Goal: Check status: Check status

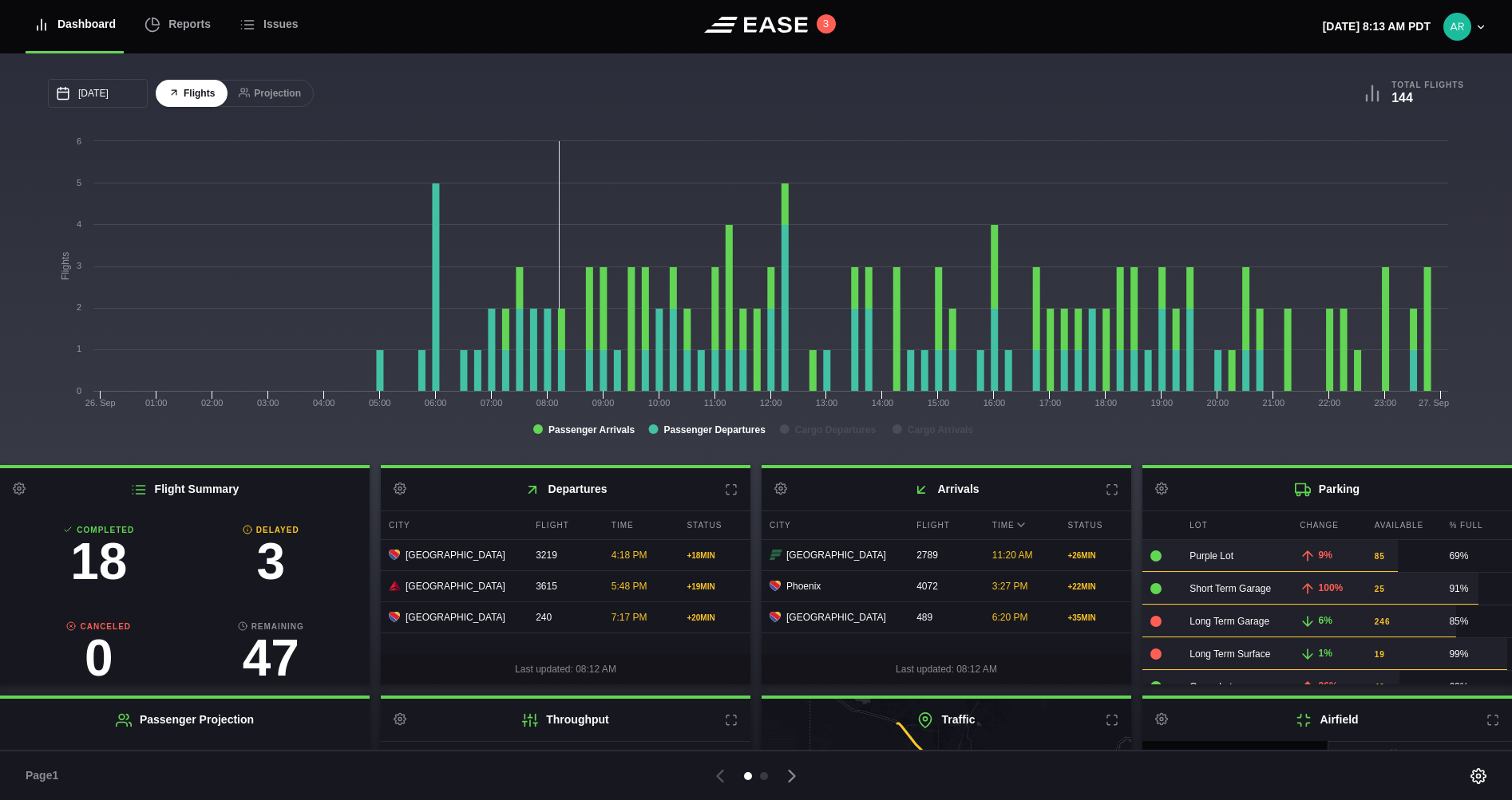
scroll to position [97, 0]
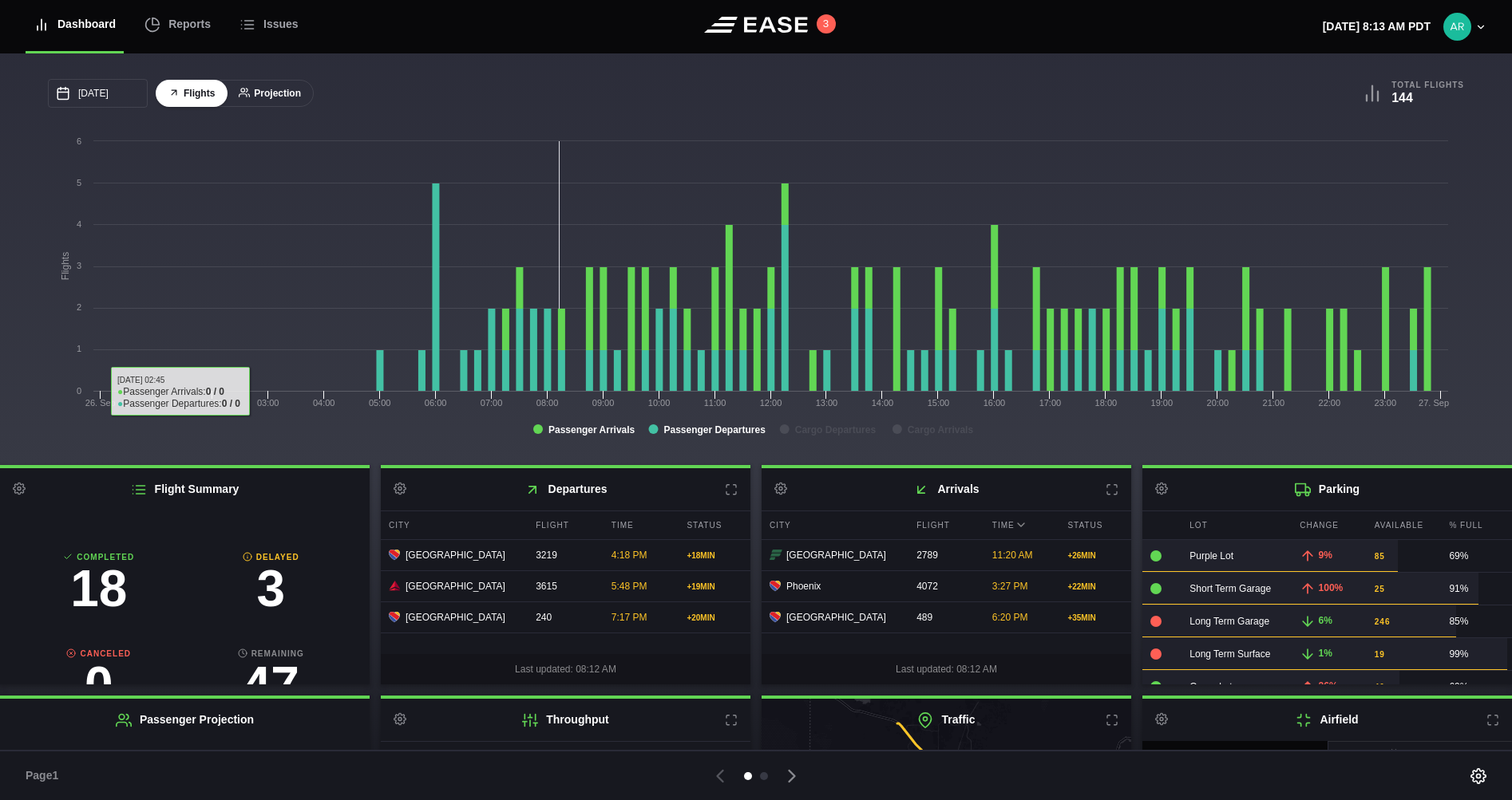
click at [265, 89] on button "Projection" at bounding box center [270, 93] width 88 height 28
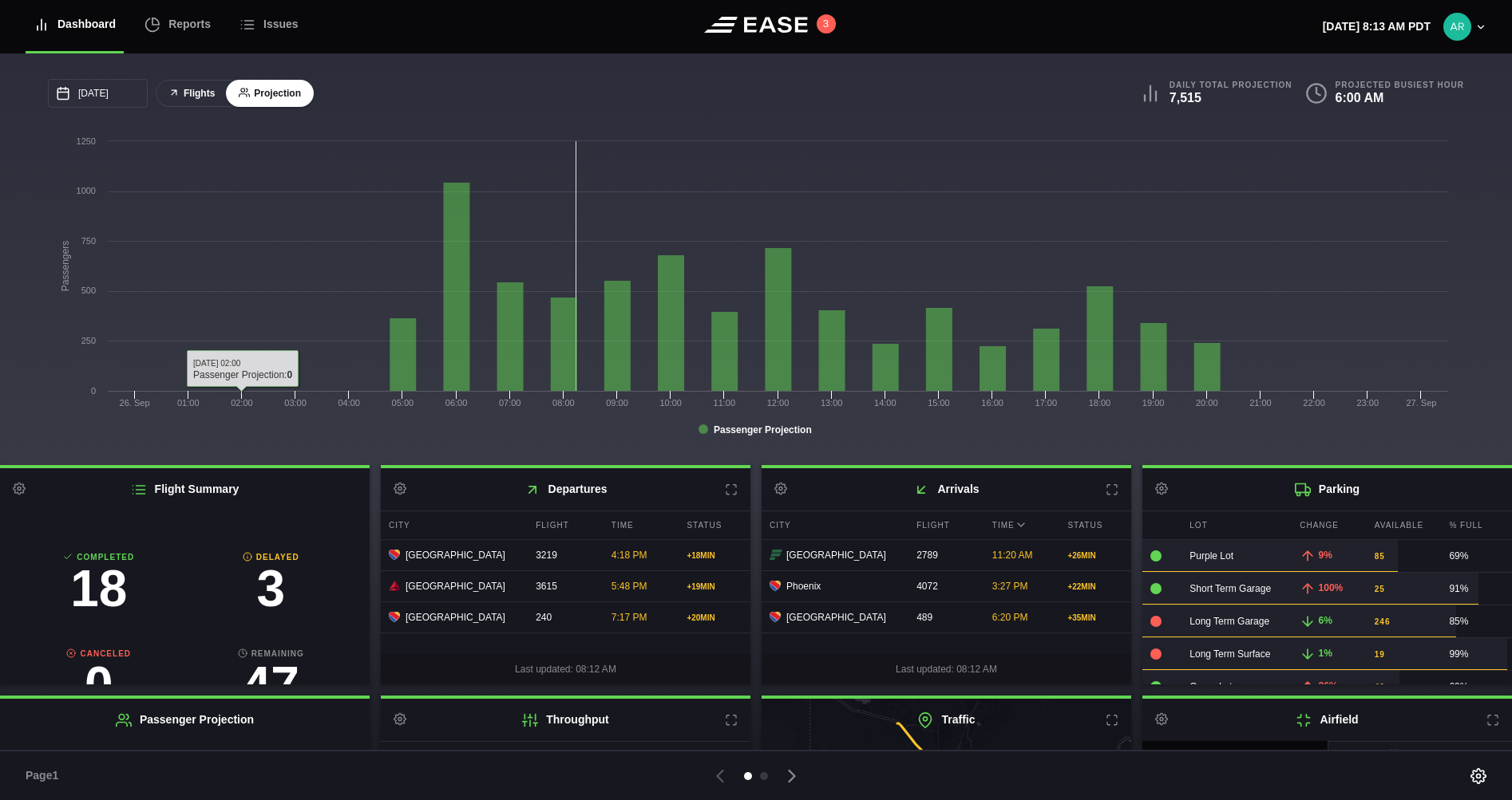
click at [202, 96] on button "Flights" at bounding box center [192, 93] width 71 height 28
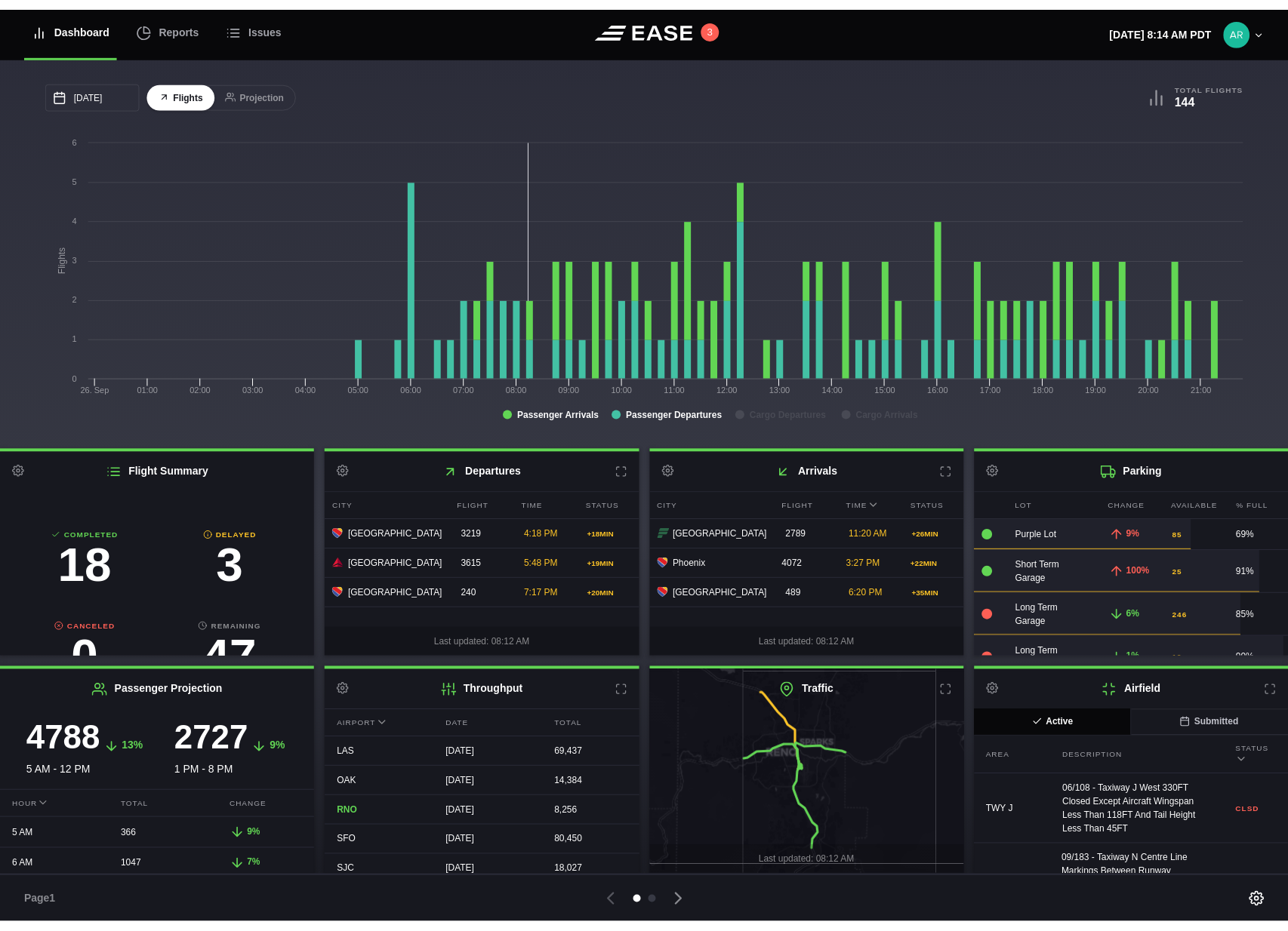
scroll to position [0, 0]
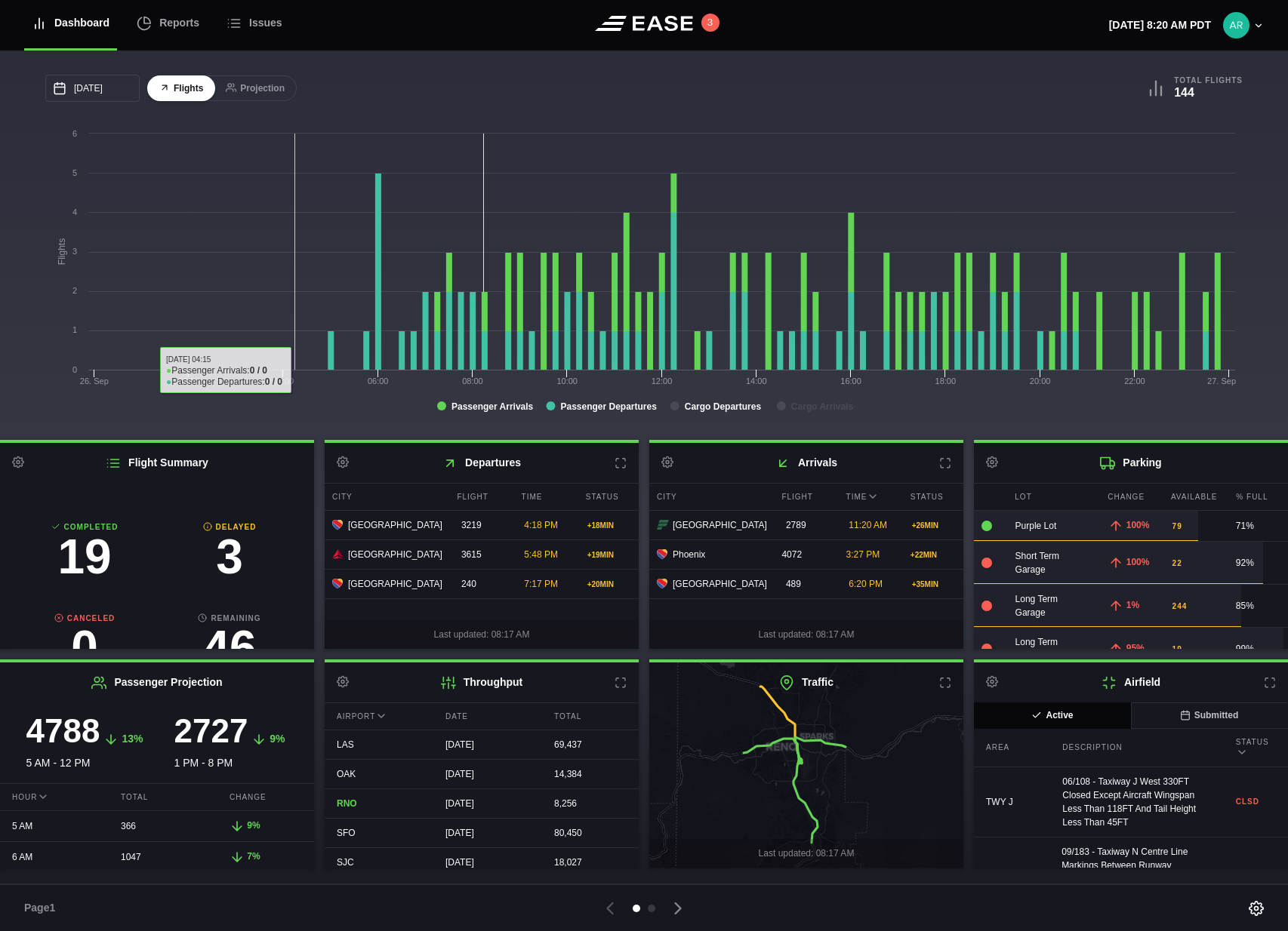
click at [297, 290] on rect at bounding box center [644, 277] width 1197 height 302
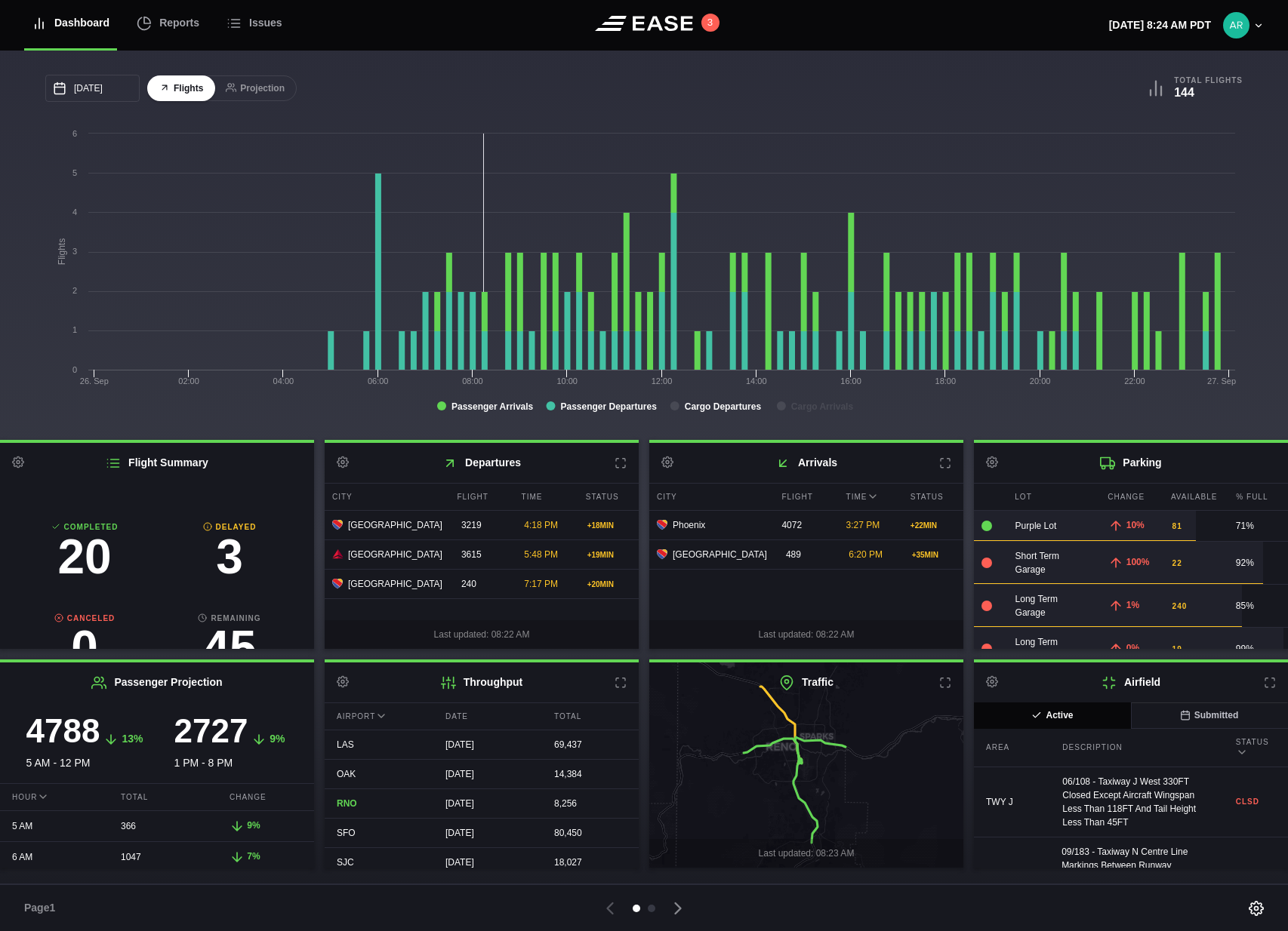
click at [214, 756] on div "Page 1" at bounding box center [212, 908] width 377 height 16
click at [173, 572] on h3 "2" at bounding box center [229, 557] width 145 height 48
select select "passenger"
select select "DELAYED"
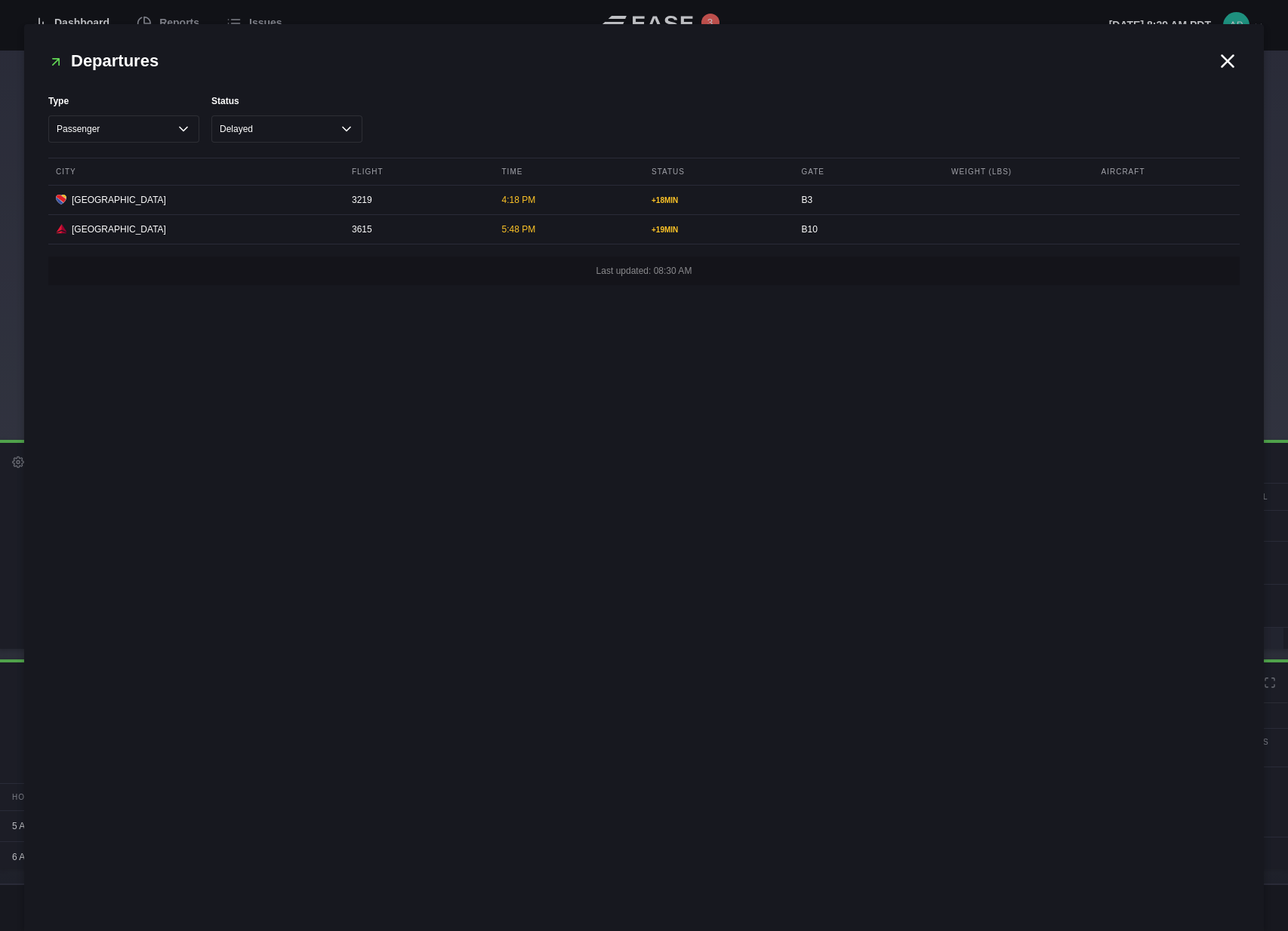
drag, startPoint x: 1223, startPoint y: 58, endPoint x: 1180, endPoint y: 72, distance: 45.2
click at [1223, 58] on icon at bounding box center [1227, 61] width 22 height 22
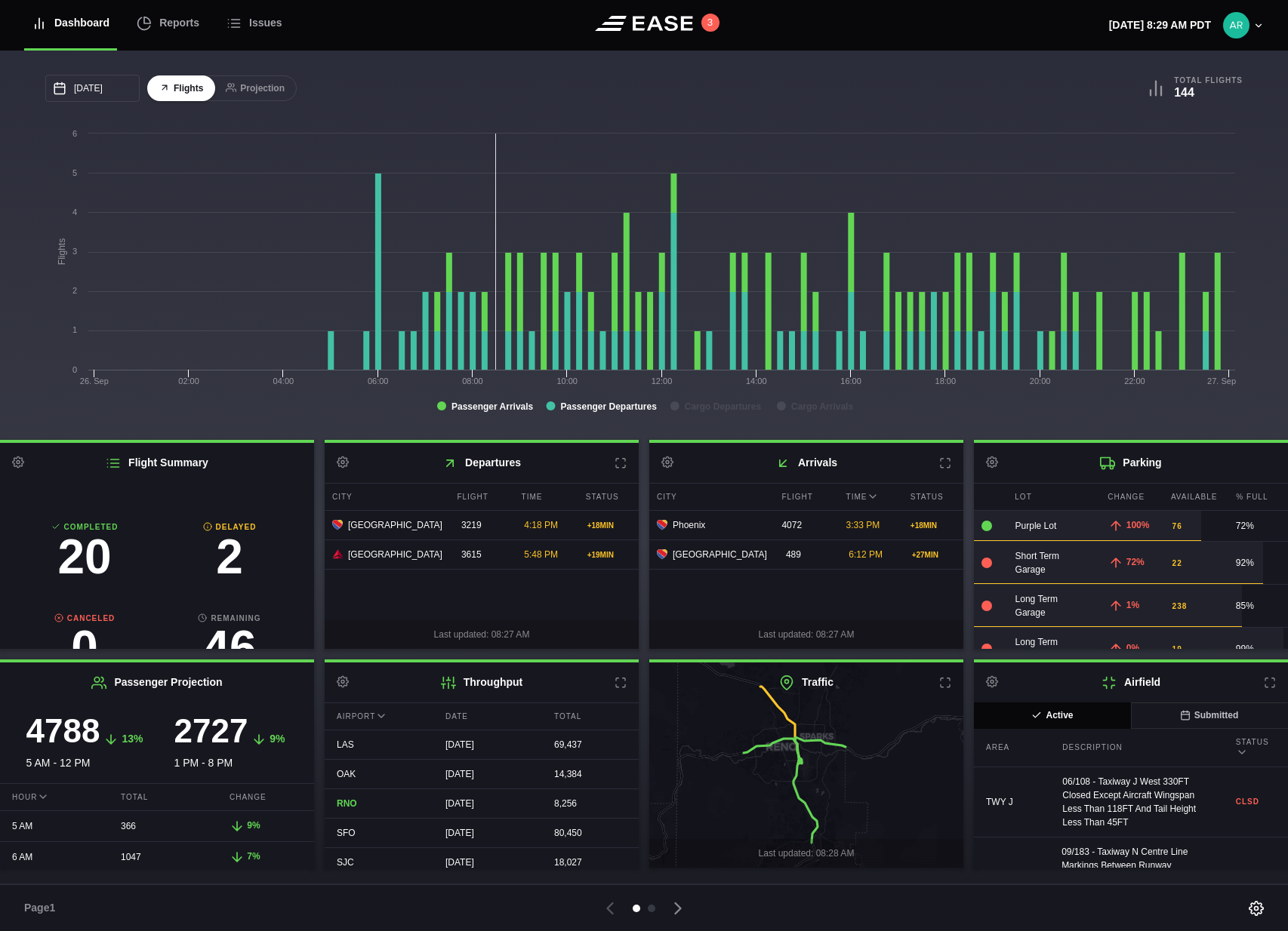
click at [231, 534] on h3 "2" at bounding box center [229, 557] width 145 height 48
select select "passenger"
select select "DELAYED"
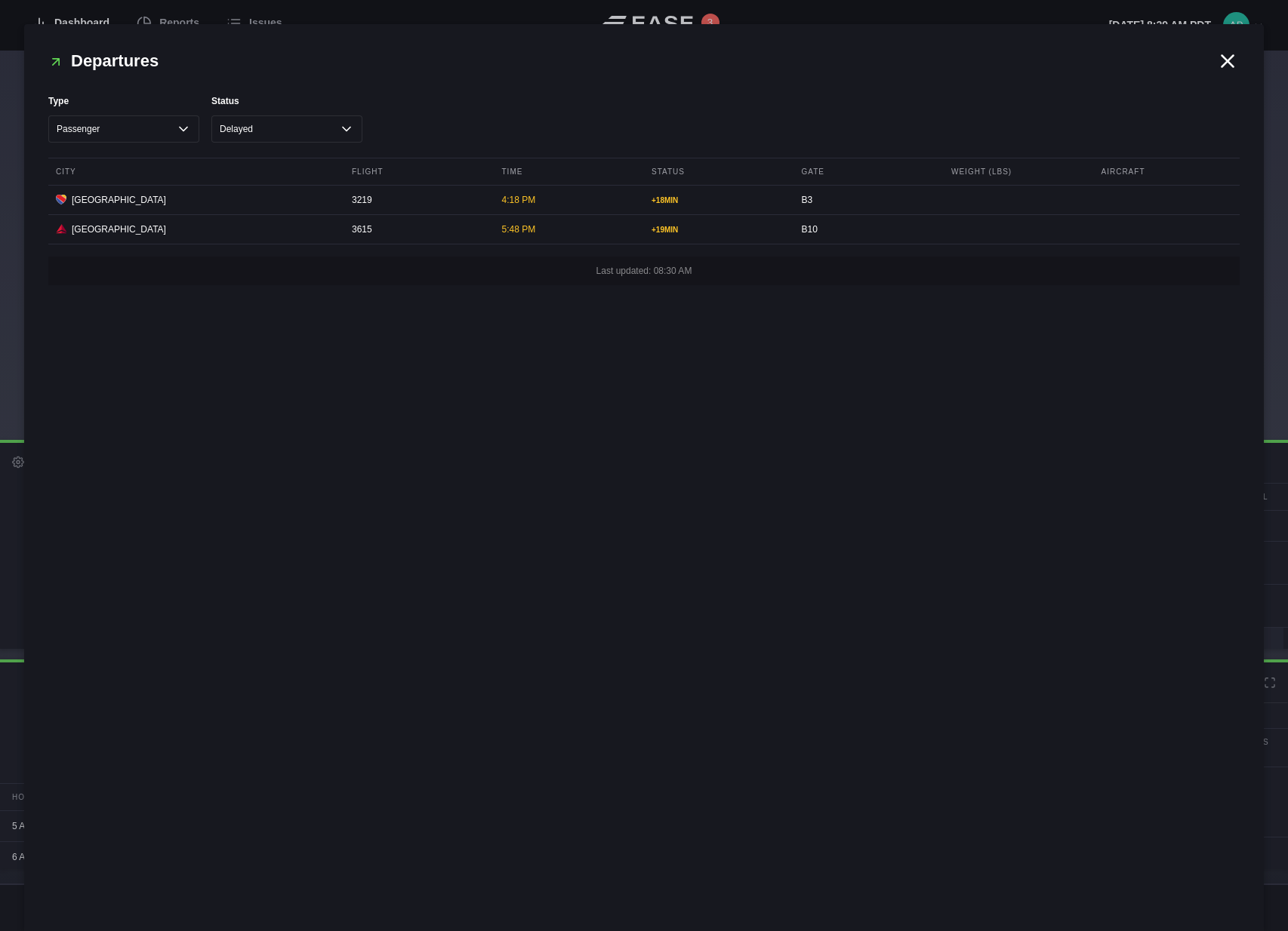
click at [1226, 58] on icon at bounding box center [1228, 61] width 12 height 12
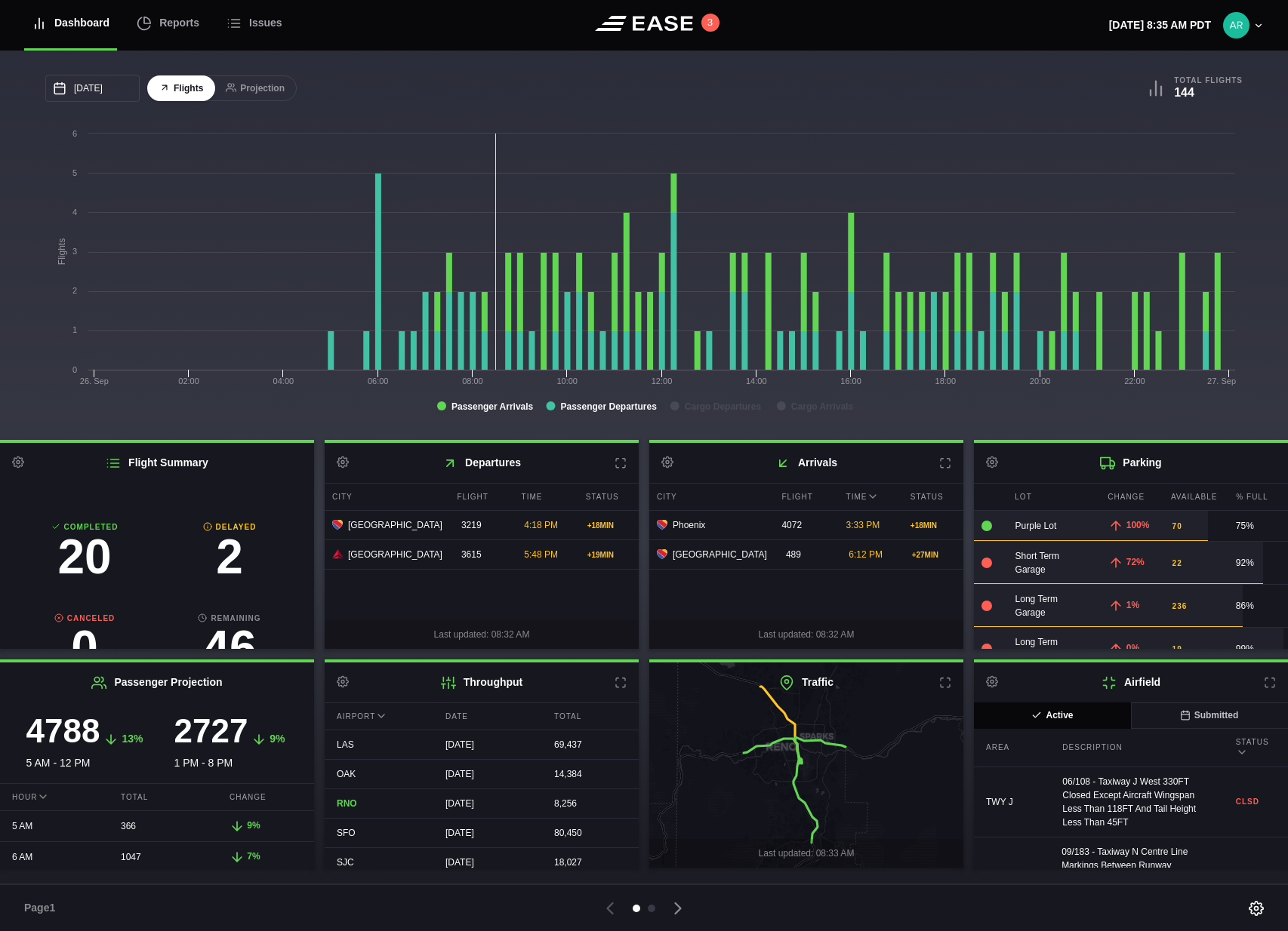
click at [999, 74] on div "09/26/2025 September Sun Mon Tue Wed Thu Fri Sat 31 Sep 1 2 3 4 5 6 7 8 9 10 11…" at bounding box center [644, 245] width 1288 height 389
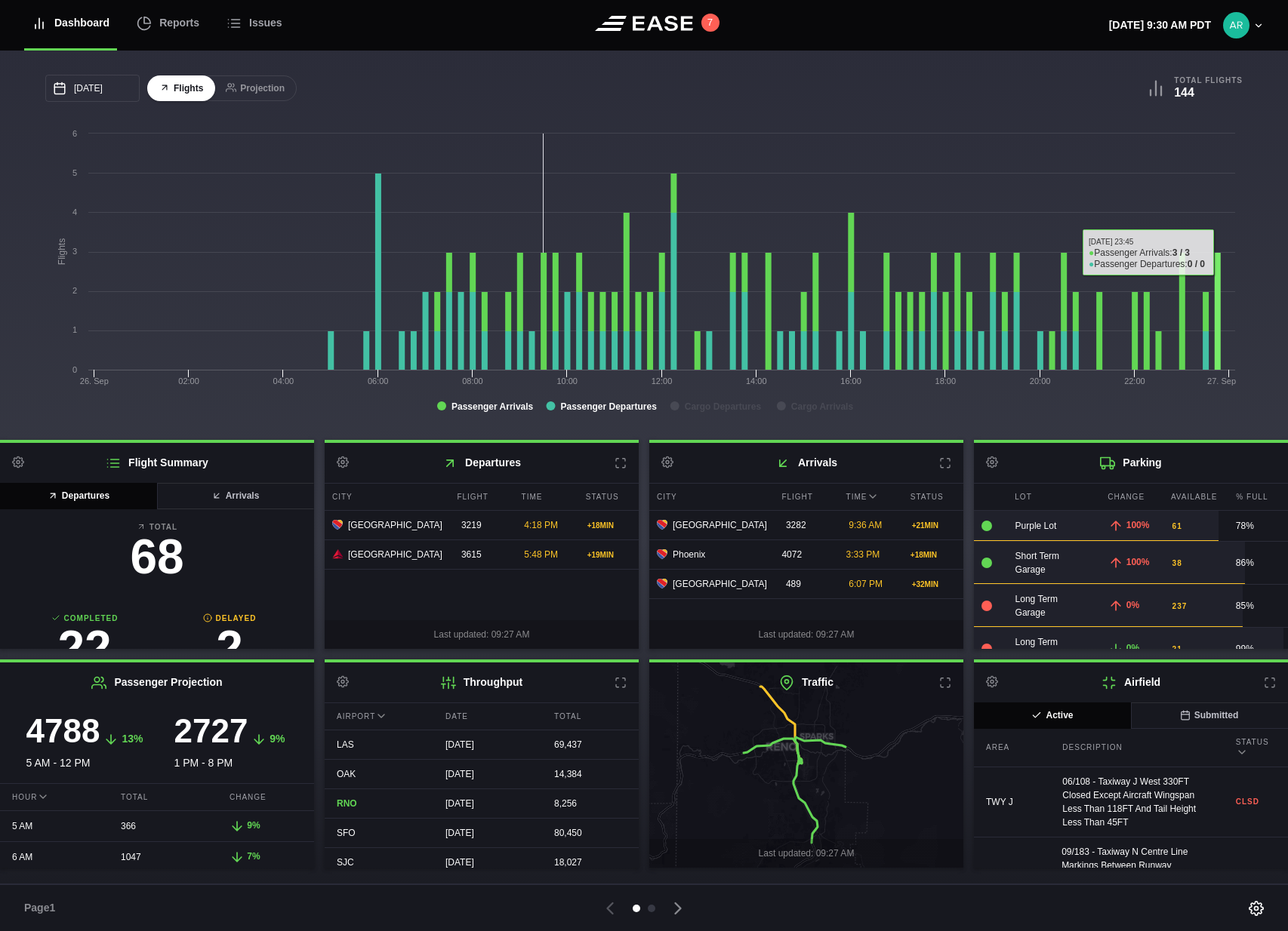
drag, startPoint x: 1257, startPoint y: 159, endPoint x: 1229, endPoint y: 149, distance: 29.7
click at [1257, 159] on div "09/26/2025 September Sun Mon Tue Wed Thu Fri Sat 31 Sep 1 2 3 4 5 6 7 8 9 10 11…" at bounding box center [644, 245] width 1288 height 389
